Goal: Task Accomplishment & Management: Manage account settings

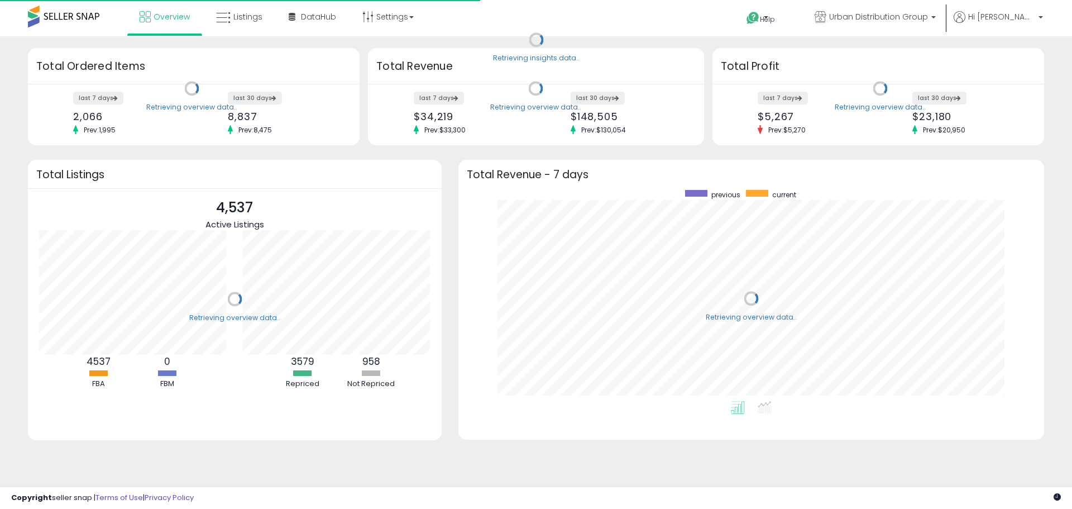
scroll to position [211, 564]
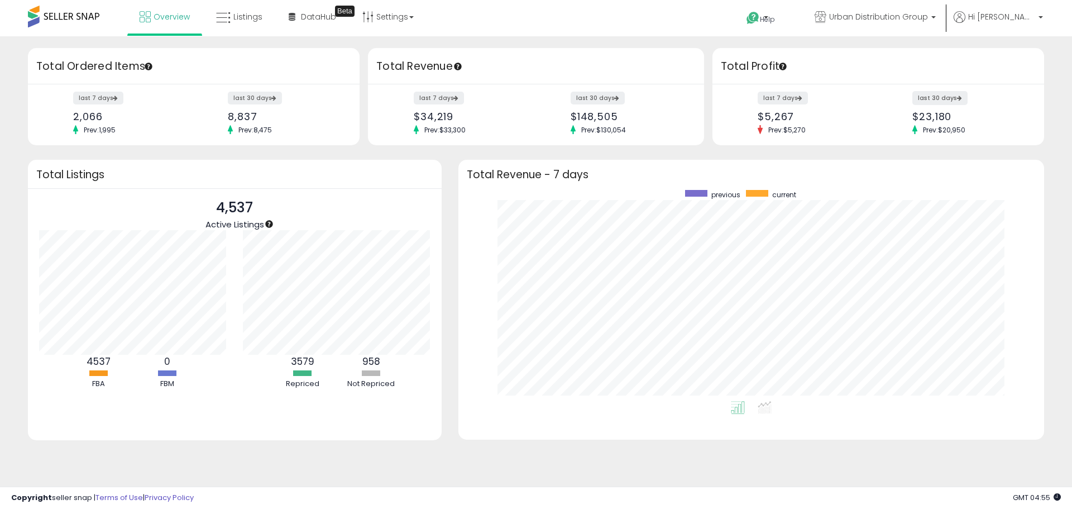
click at [928, 101] on label "last 30 days" at bounding box center [940, 98] width 55 height 14
click at [253, 6] on link "Listings" at bounding box center [239, 17] width 63 height 34
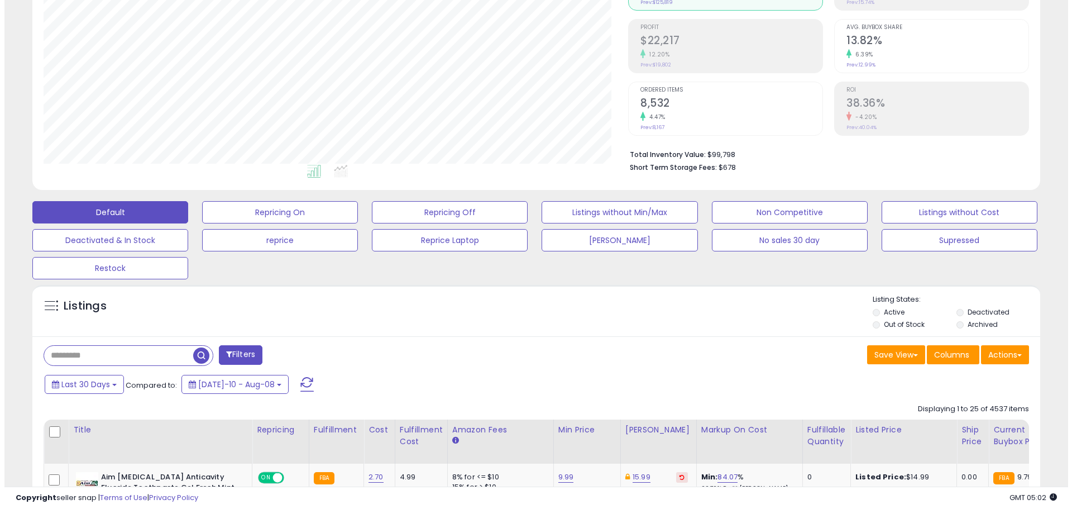
scroll to position [168, 0]
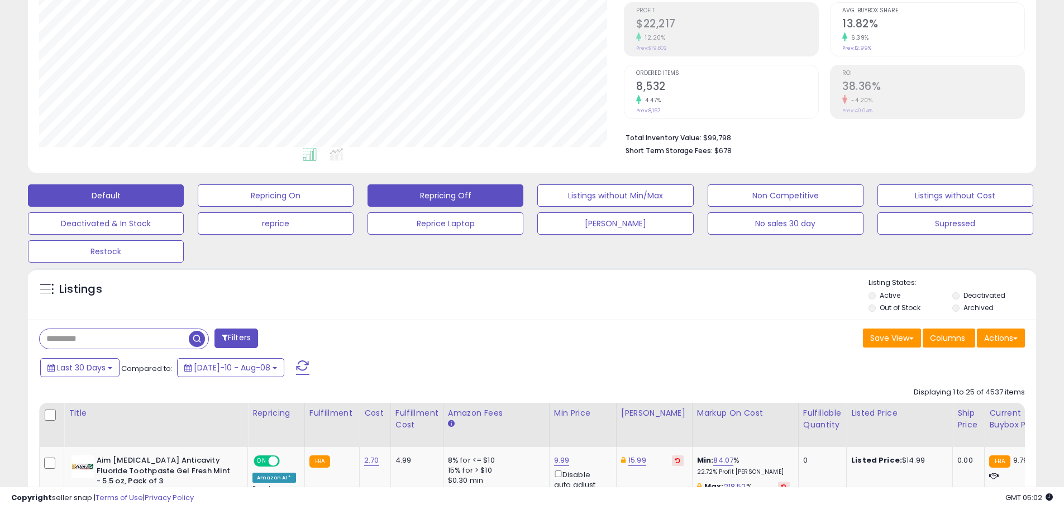
click at [484, 202] on button "Repricing Off" at bounding box center [446, 195] width 156 height 22
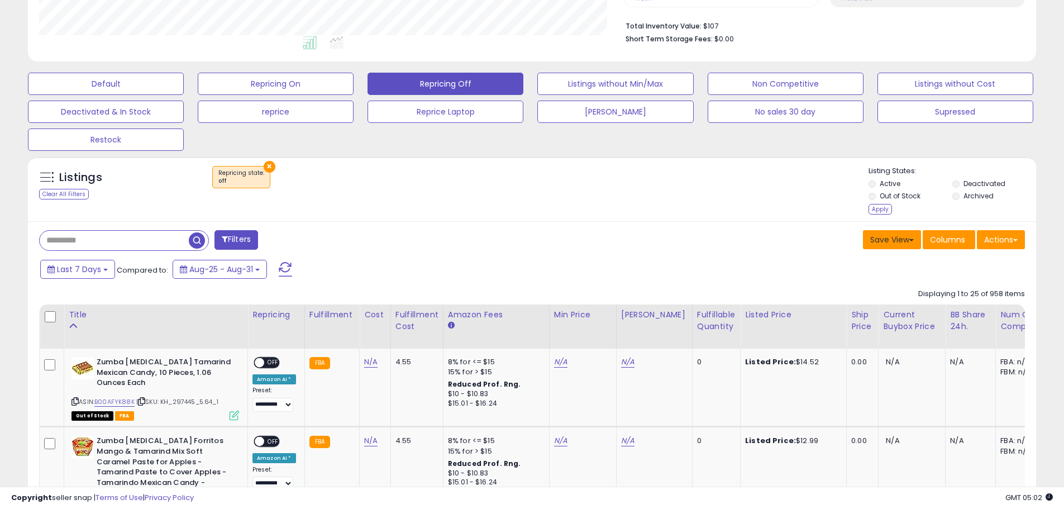
scroll to position [229, 585]
click at [885, 211] on div "Apply" at bounding box center [880, 209] width 23 height 11
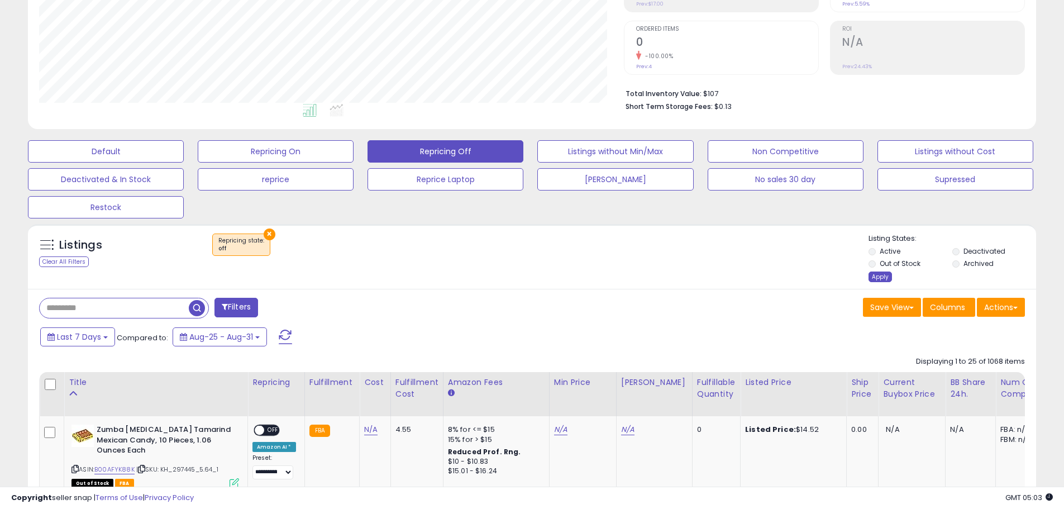
click at [875, 273] on div "Apply" at bounding box center [880, 276] width 23 height 11
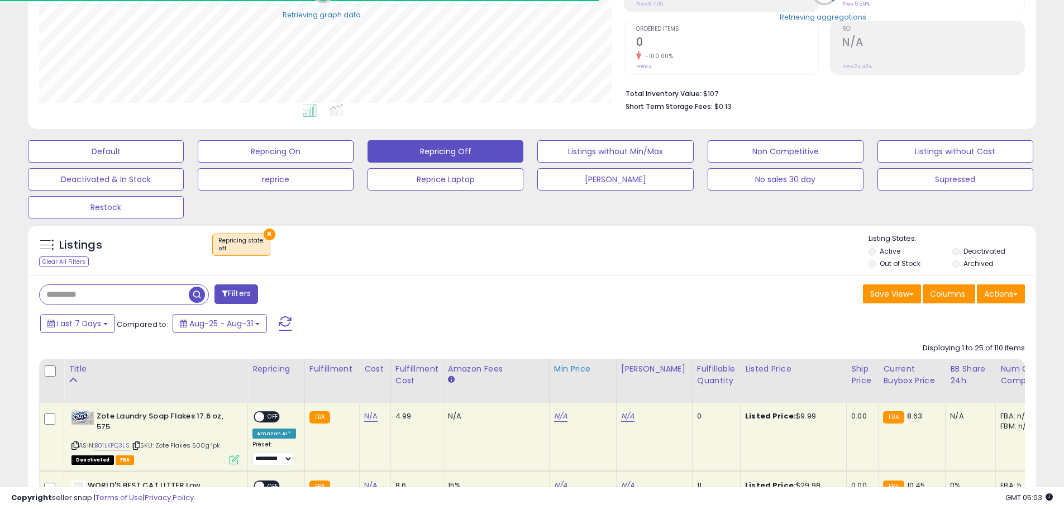
scroll to position [558304, 557948]
click at [709, 373] on div "Fulfillable Quantity" at bounding box center [716, 374] width 39 height 23
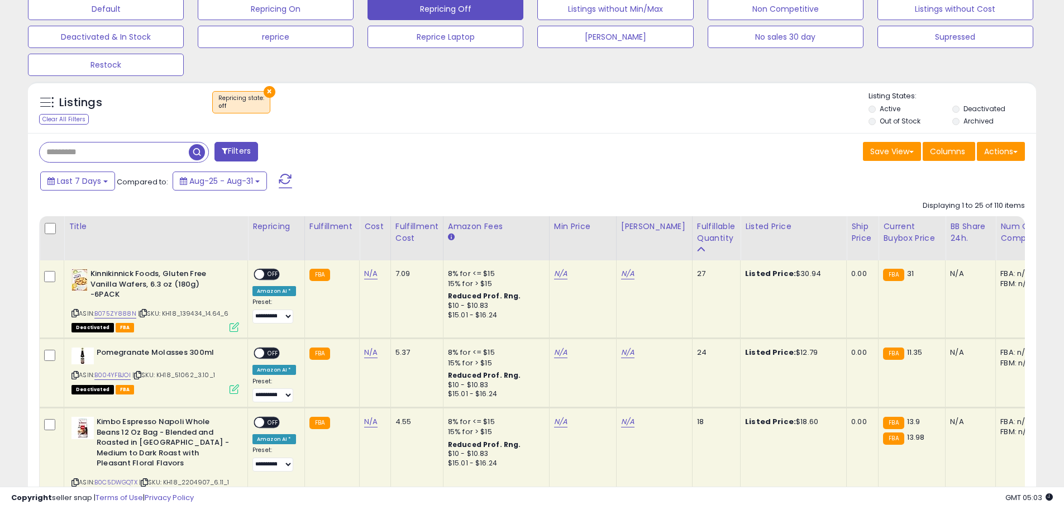
scroll to position [379, 0]
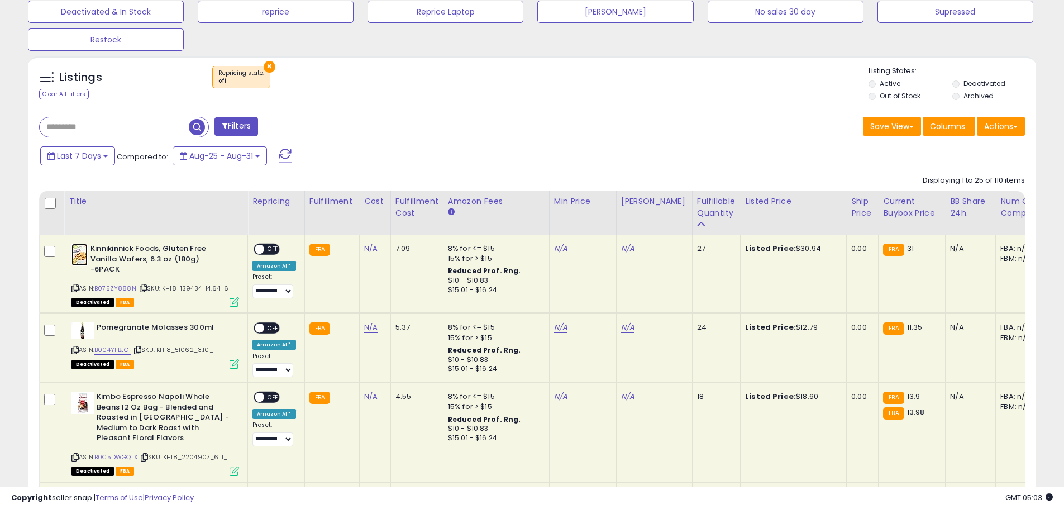
click at [83, 247] on img at bounding box center [79, 255] width 16 height 22
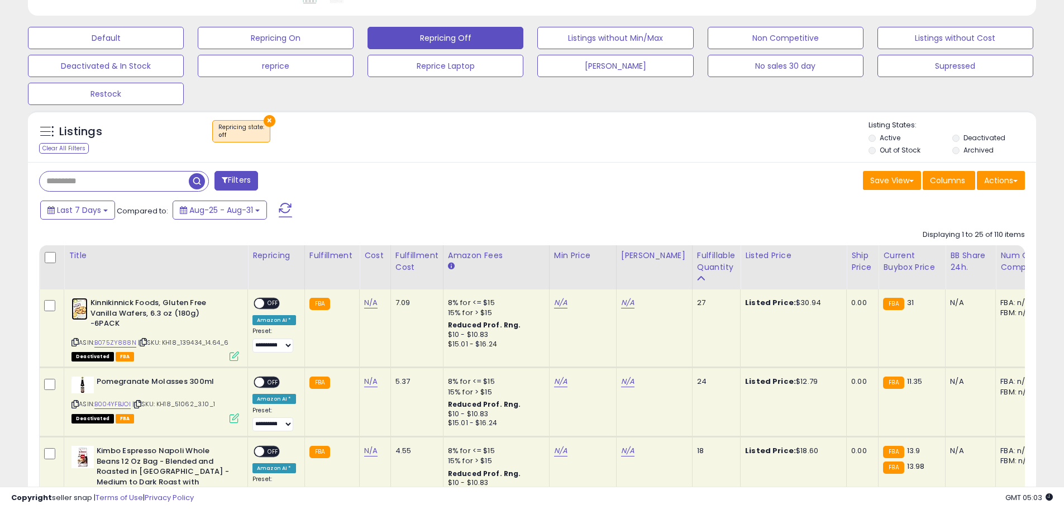
scroll to position [395, 0]
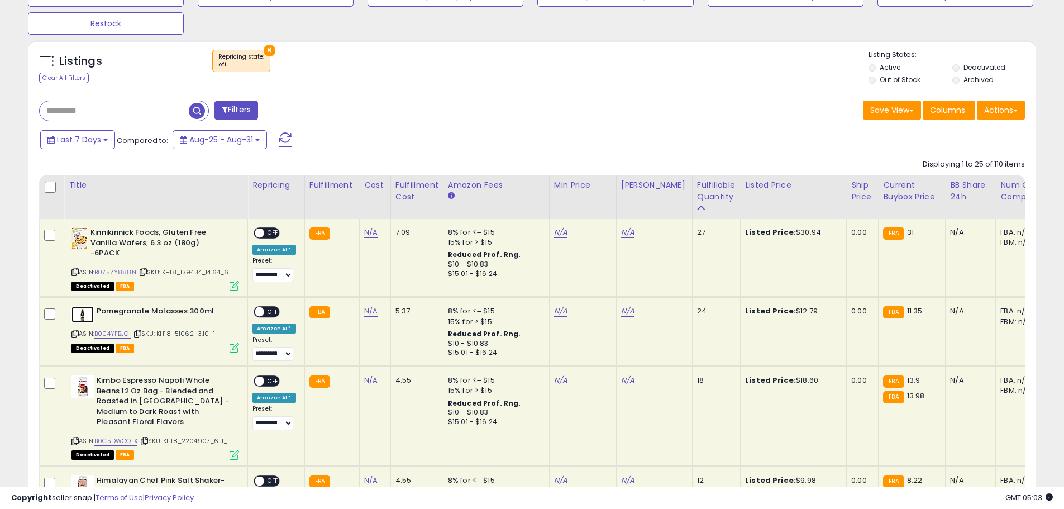
click at [86, 313] on img at bounding box center [82, 314] width 22 height 17
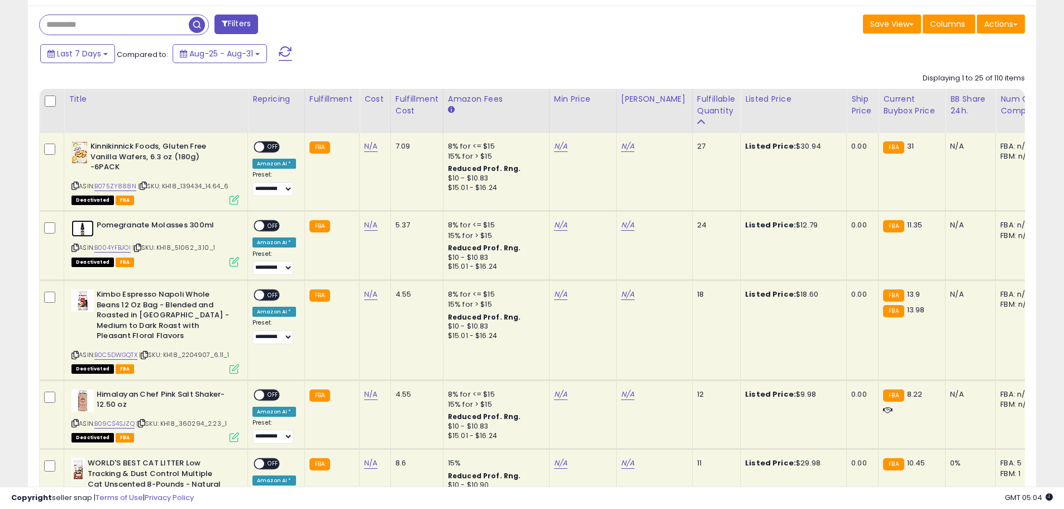
scroll to position [507, 0]
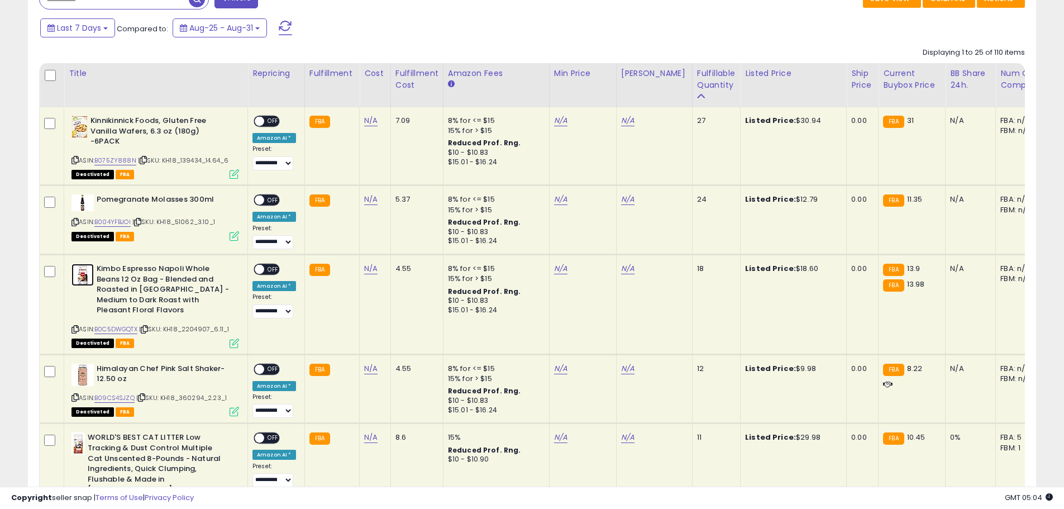
click at [83, 278] on img at bounding box center [82, 275] width 22 height 22
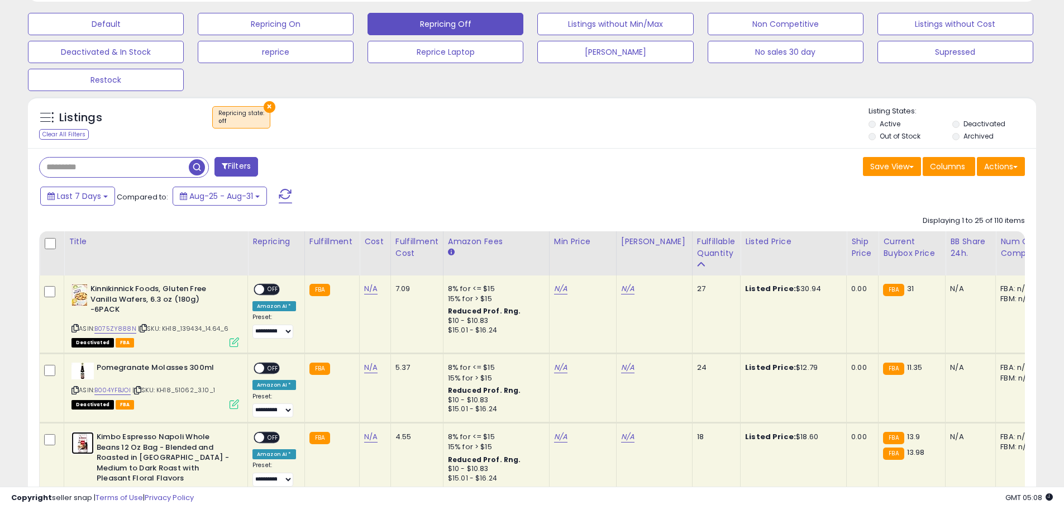
scroll to position [451, 0]
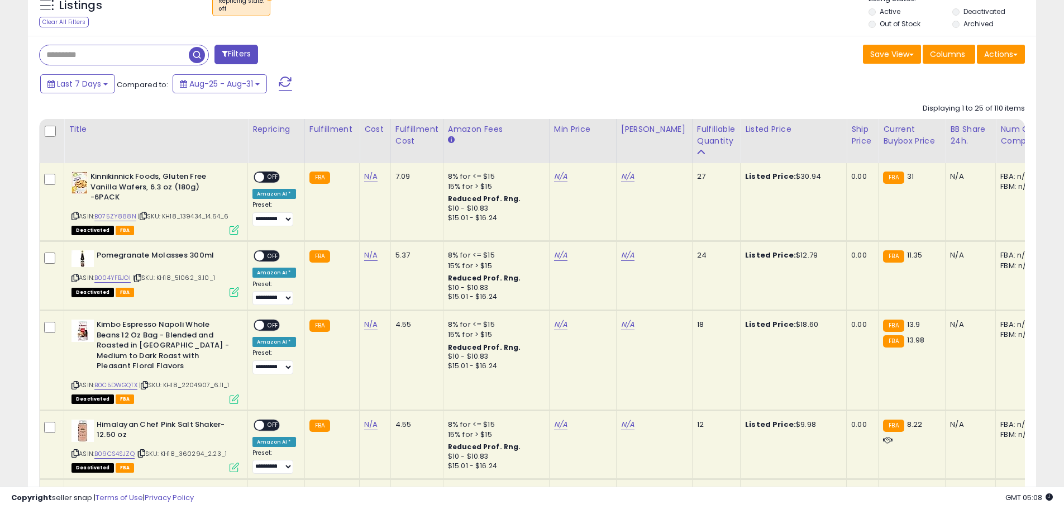
click at [85, 165] on td "Kinnikinnick Foods, Gluten Free Vanilla Wafers, 6.3 oz (180g) -6PACK ASIN: B075…" at bounding box center [156, 202] width 184 height 78
click at [83, 176] on img at bounding box center [79, 182] width 16 height 22
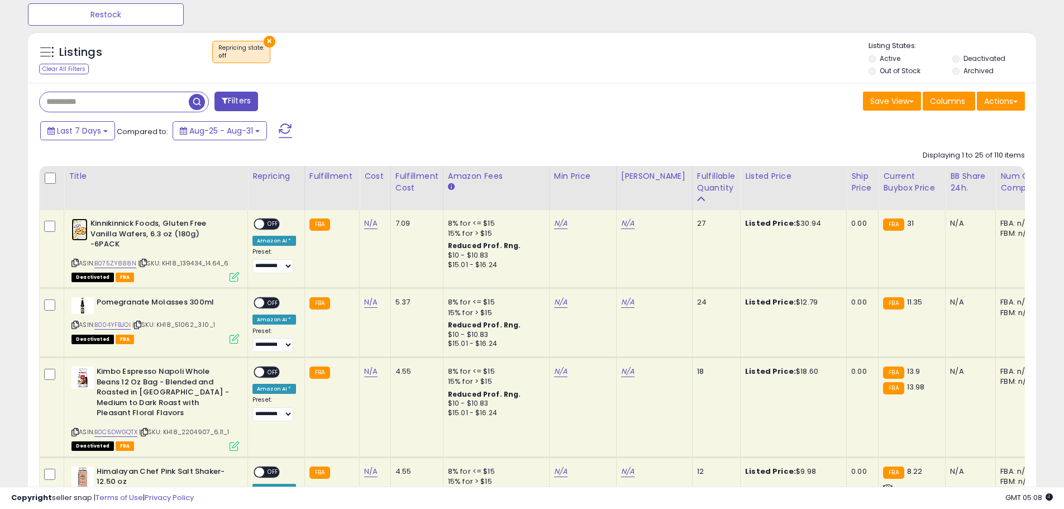
scroll to position [228, 0]
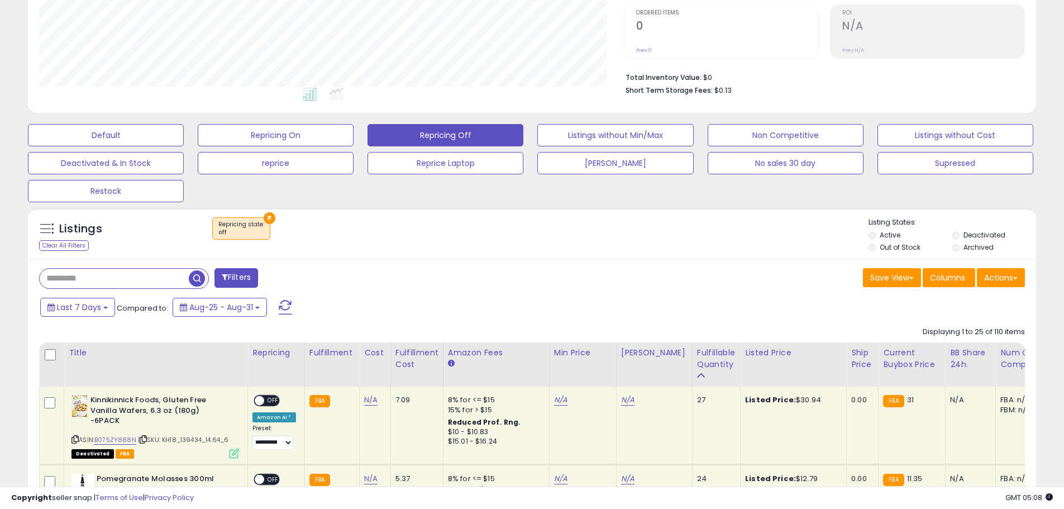
click at [1000, 120] on div "Default Repricing On Repricing Off Listings without Min/Max Non Competitive Lis…" at bounding box center [532, 160] width 1036 height 84
click at [1003, 122] on div "Default Repricing On Repricing Off Listings without Min/Max Non Competitive Lis…" at bounding box center [532, 160] width 1036 height 84
click at [1001, 129] on button "Listings without Cost" at bounding box center [955, 135] width 156 height 22
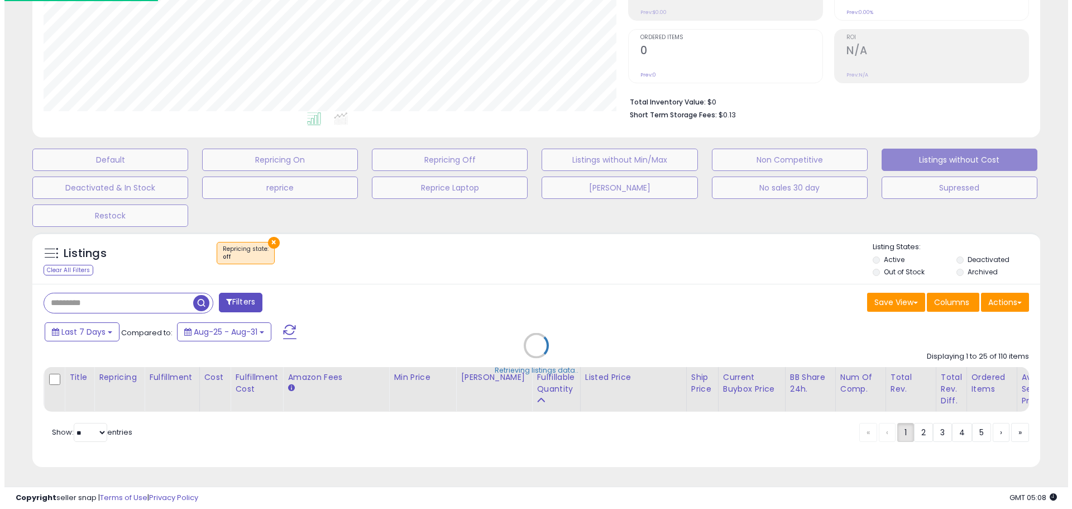
scroll to position [229, 590]
select select "**"
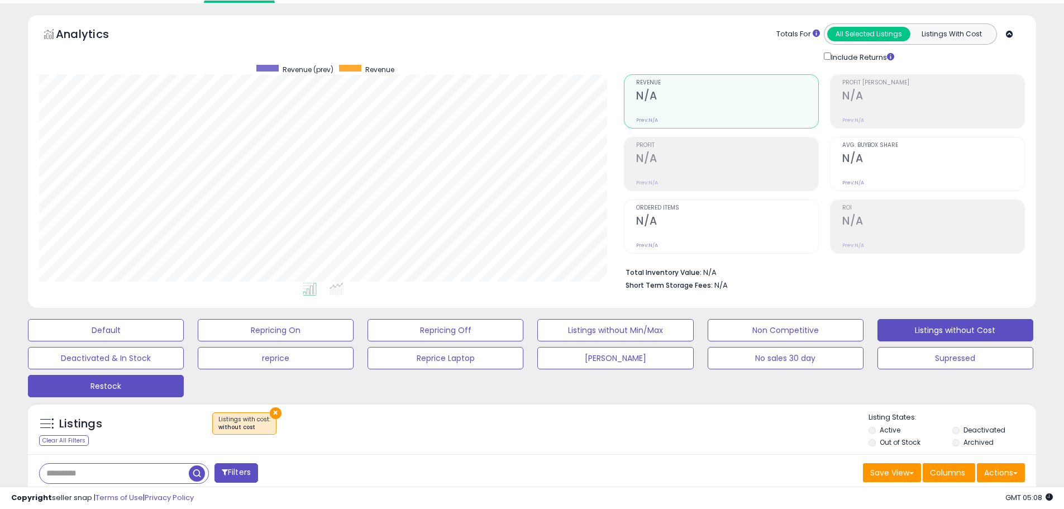
scroll to position [0, 0]
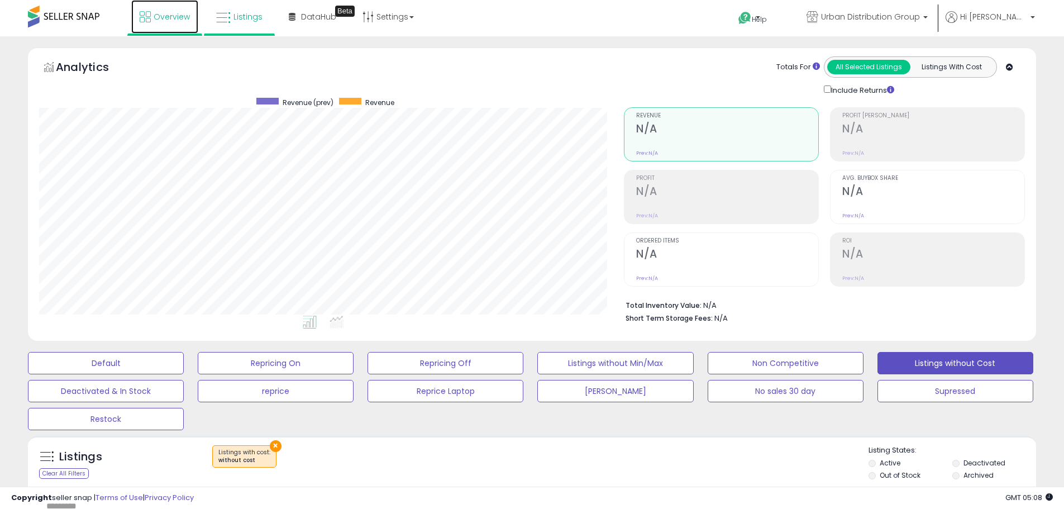
click at [142, 17] on icon at bounding box center [145, 16] width 11 height 11
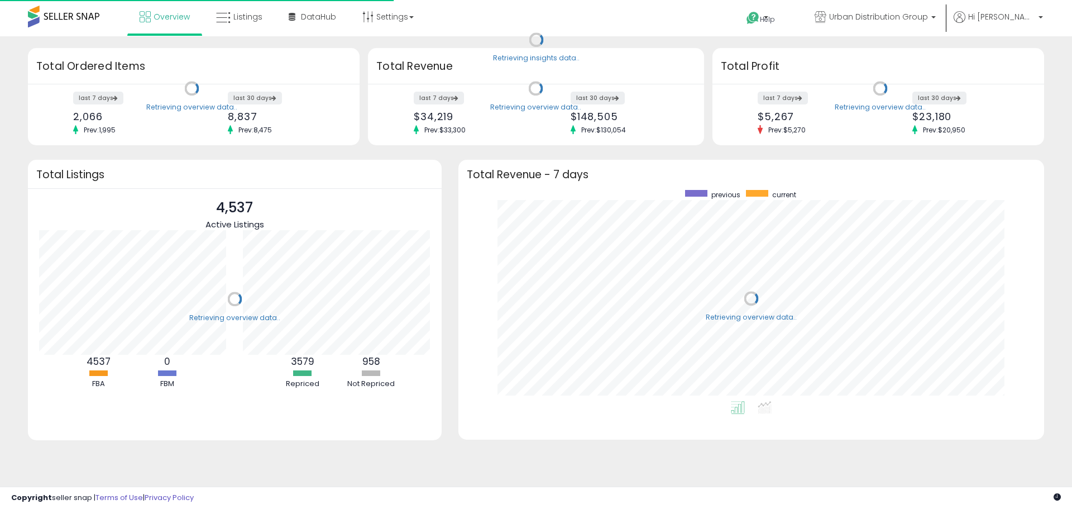
scroll to position [211, 564]
